Goal: Transaction & Acquisition: Purchase product/service

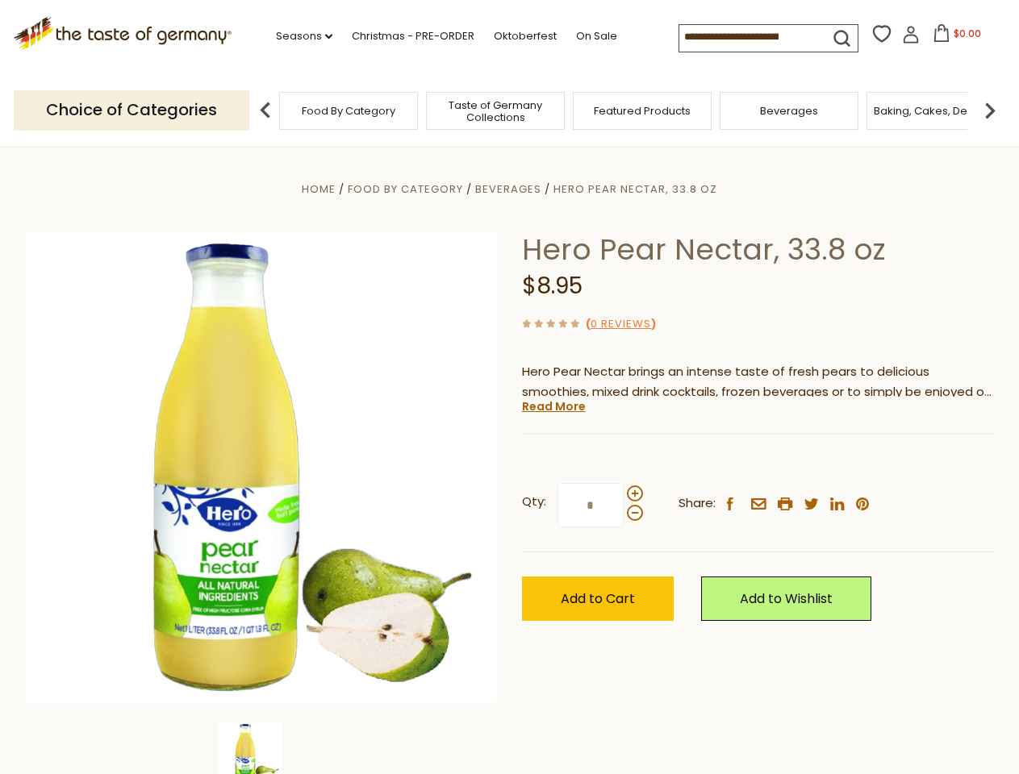
click at [509, 387] on div "Home Food By Category [GEOGRAPHIC_DATA] Hero Pear Nectar, 33.8 oz Hero Pear Nec…" at bounding box center [510, 489] width 992 height 621
click at [298, 36] on link "Seasons dropdown_arrow" at bounding box center [304, 36] width 56 height 18
click at [748, 37] on input at bounding box center [747, 36] width 136 height 23
click at [953, 38] on span "$0.00" at bounding box center [966, 34] width 27 height 14
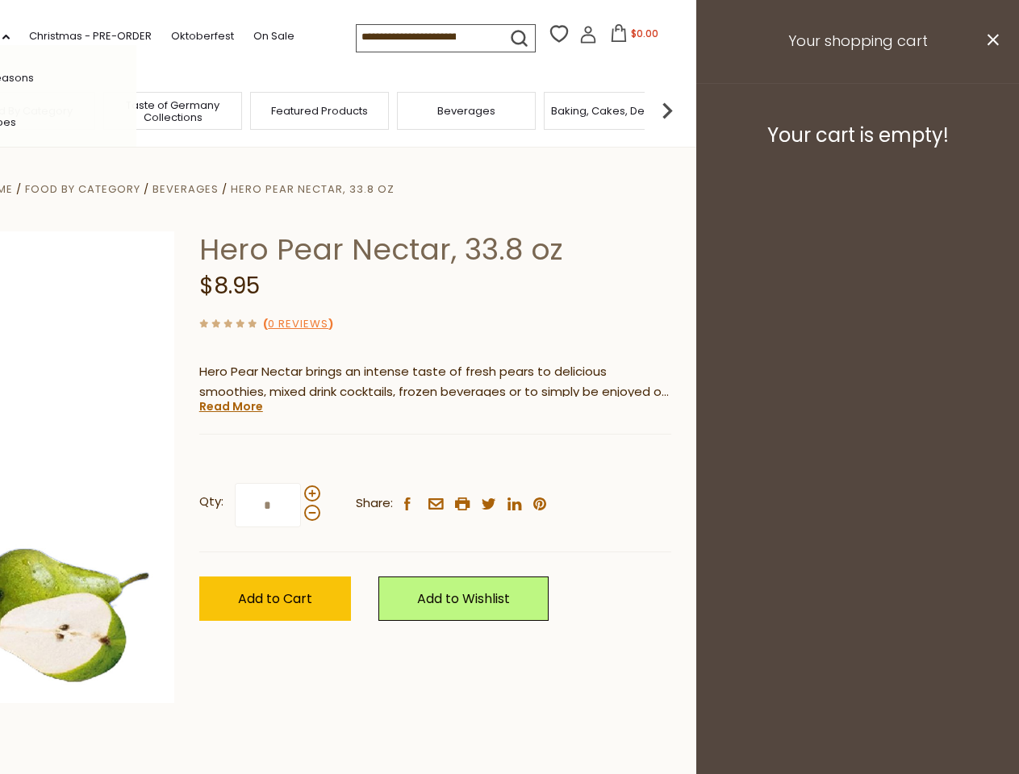
click at [136, 110] on div "All Seasons Recipes Game Day [DATE] [DATE] [DATE][PERSON_NAME] [DATE] Springfes…" at bounding box center [44, 387] width 183 height 684
click at [683, 110] on img at bounding box center [667, 110] width 32 height 32
click at [509, 461] on div "Qty: * Share: facebook email printer twitter linkedin pinterest" at bounding box center [435, 506] width 472 height 94
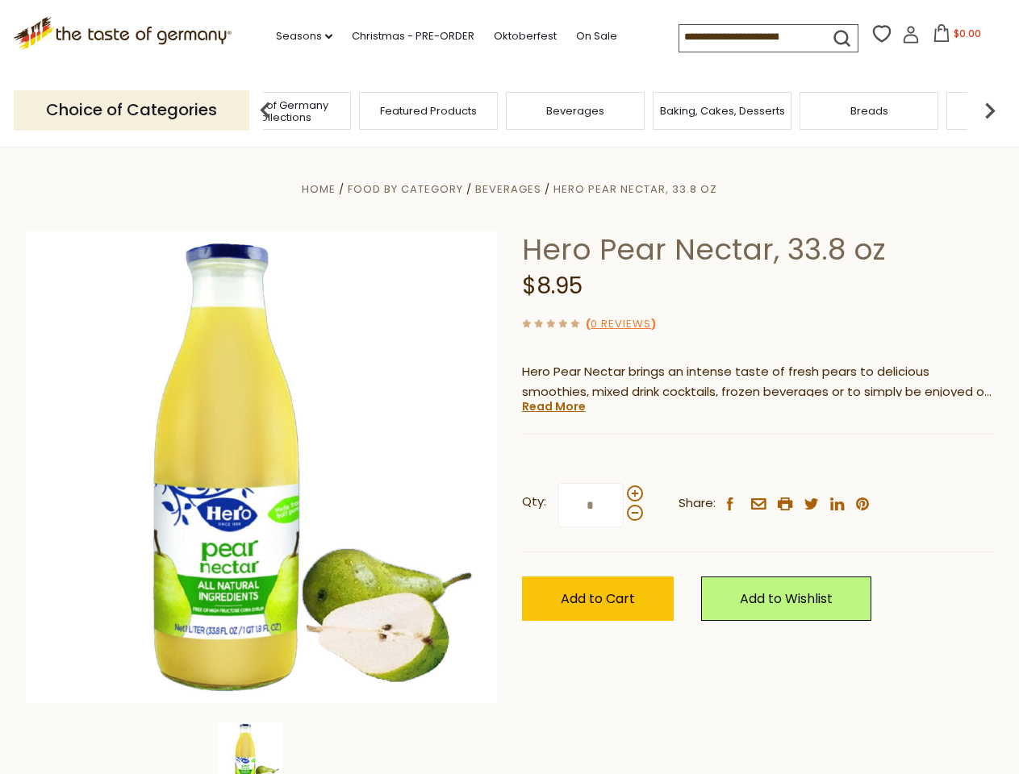
click at [261, 748] on img at bounding box center [250, 755] width 65 height 65
click at [553, 407] on link "Read More" at bounding box center [554, 406] width 64 height 16
